Goal: Task Accomplishment & Management: Manage account settings

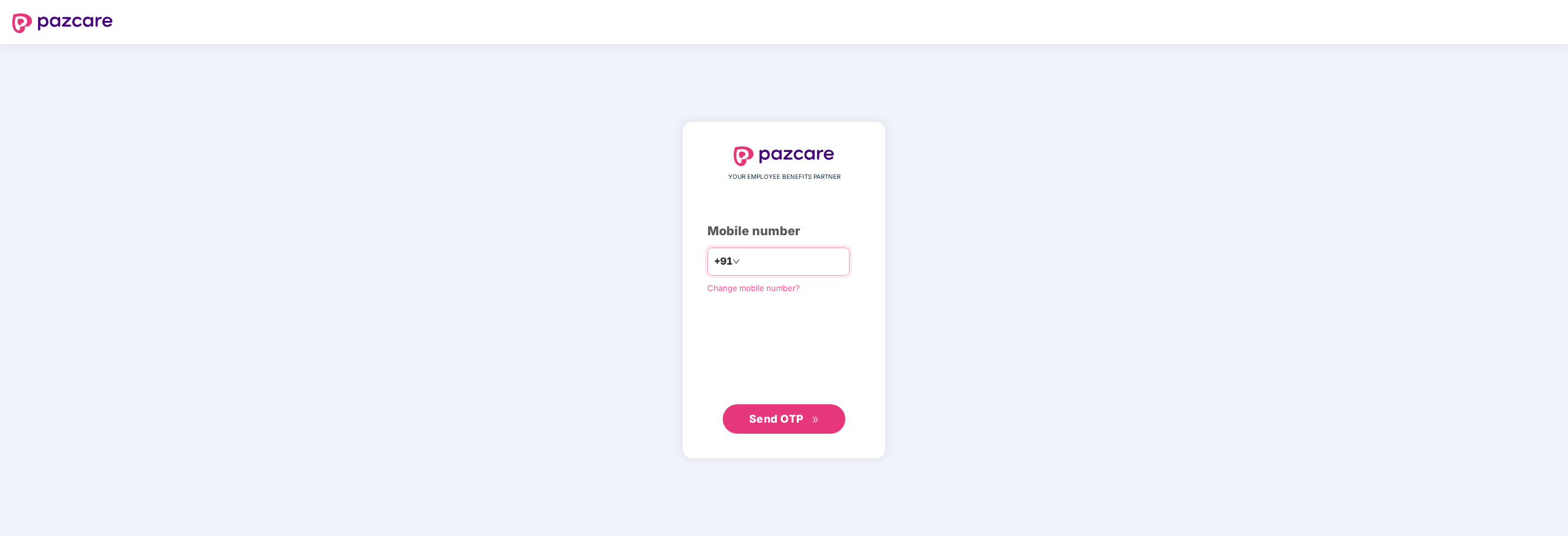
type input "**********"
click at [768, 422] on span "Send OTP" at bounding box center [776, 418] width 55 height 13
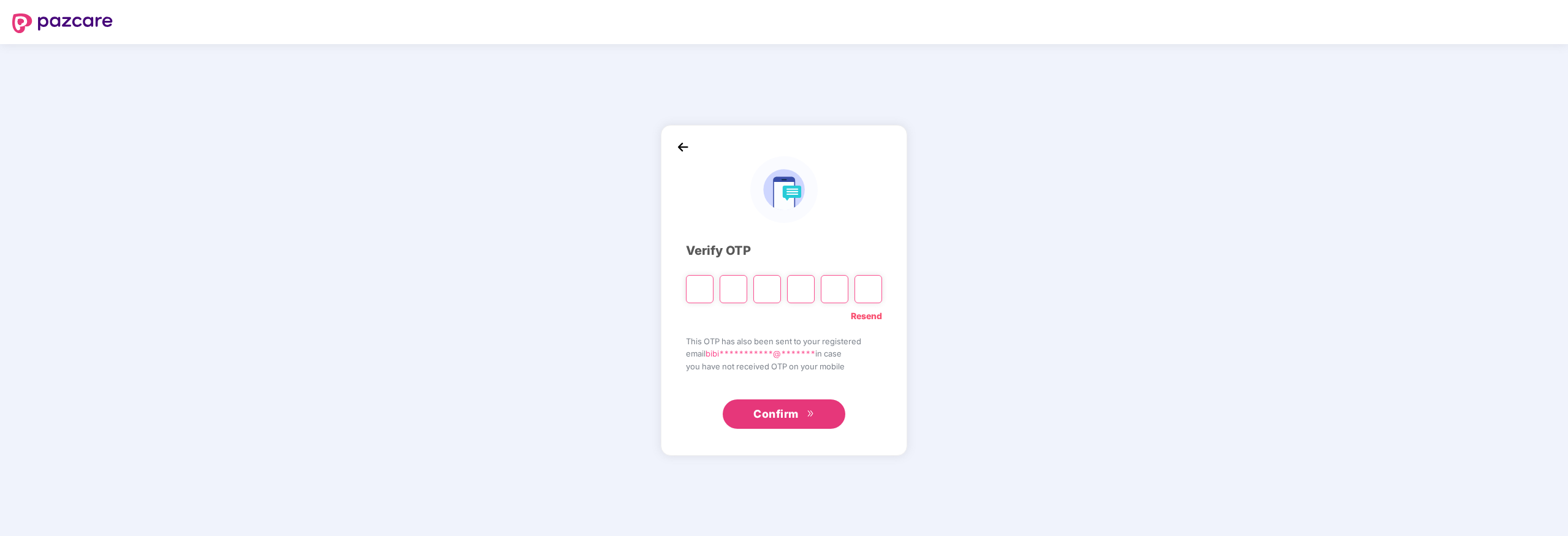
type input "*"
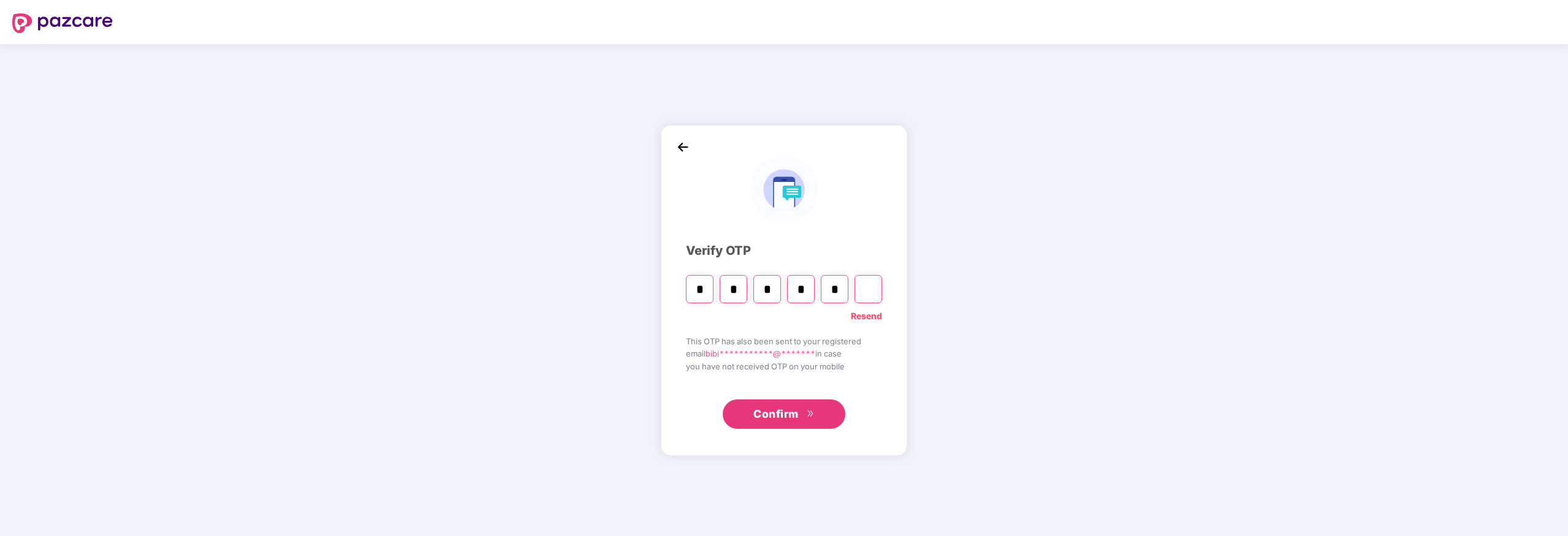
type input "*"
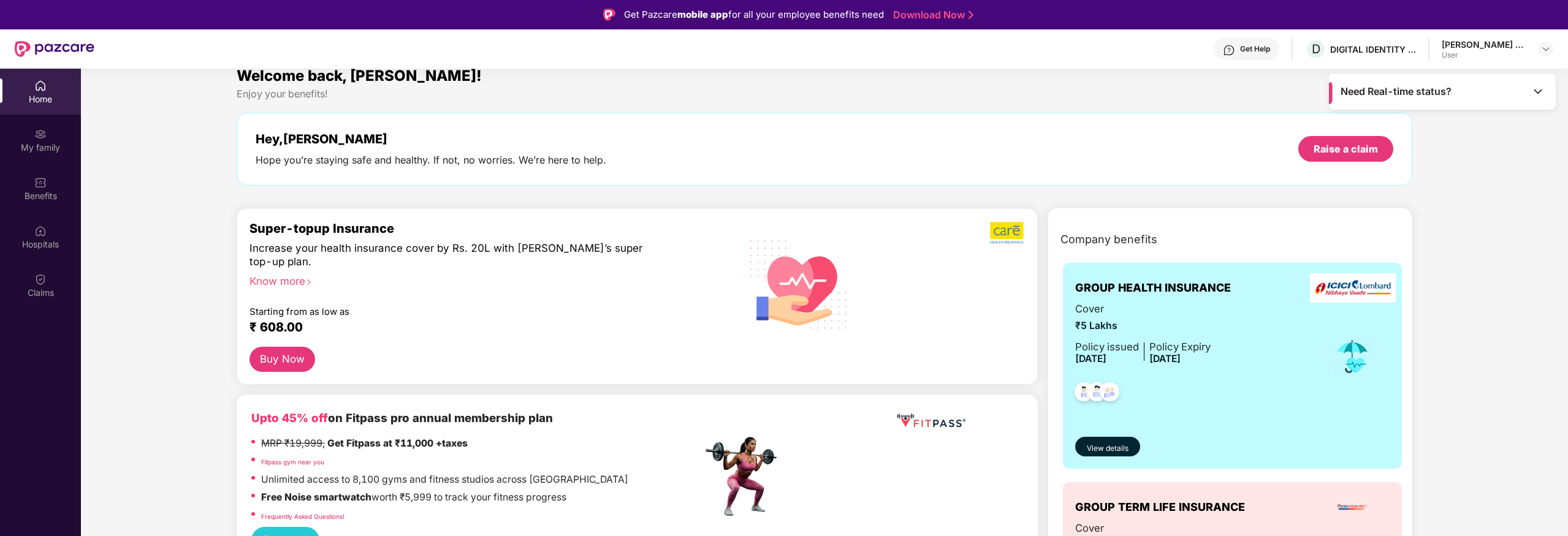
scroll to position [17, 0]
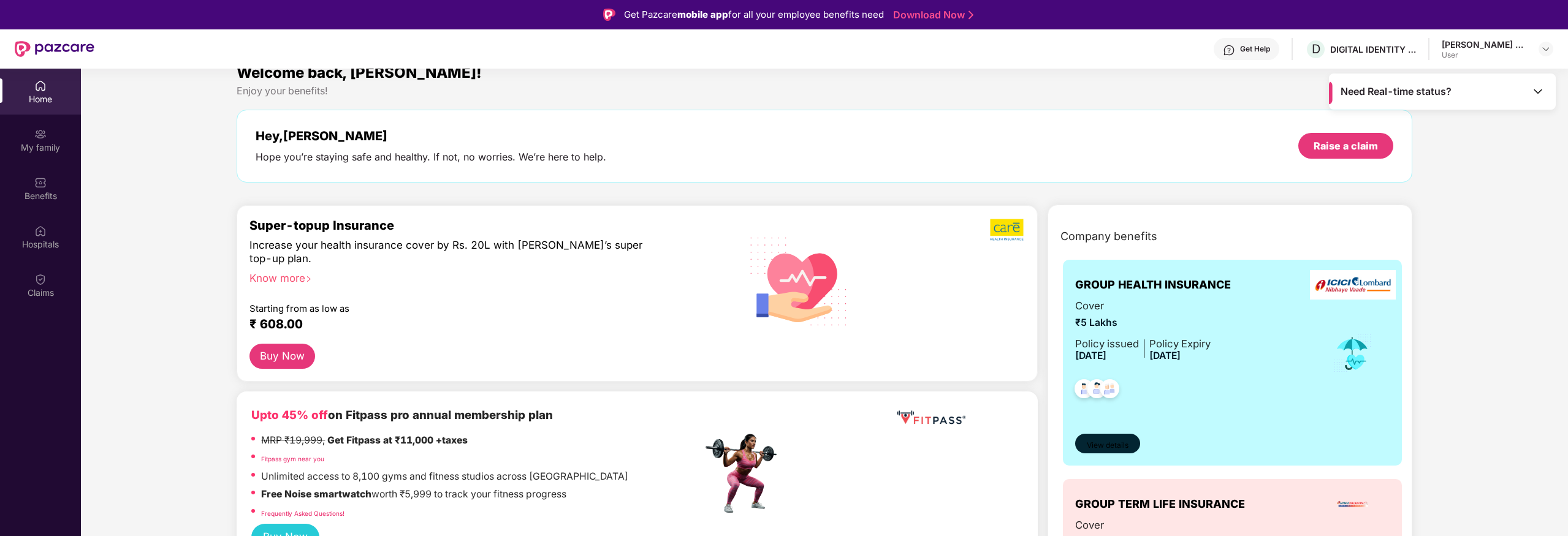
click at [1105, 445] on span "View details" at bounding box center [1107, 445] width 41 height 12
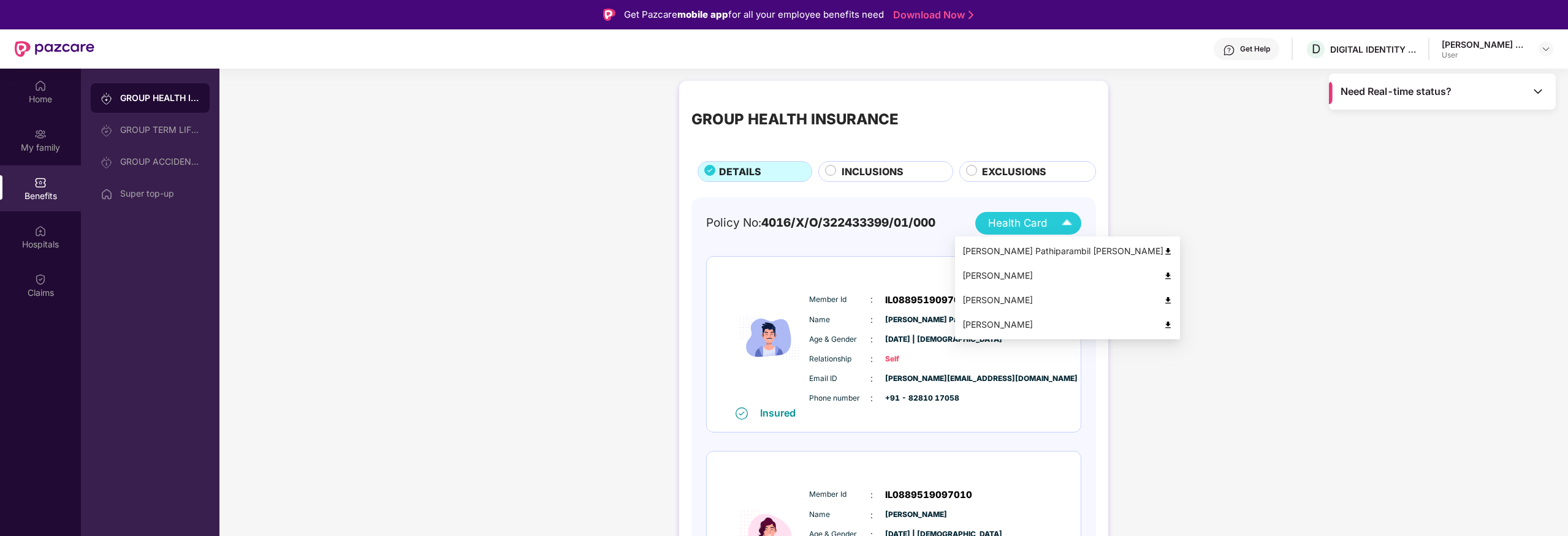
click at [1163, 252] on img at bounding box center [1168, 252] width 10 height 10
